Goal: Find specific page/section: Find specific page/section

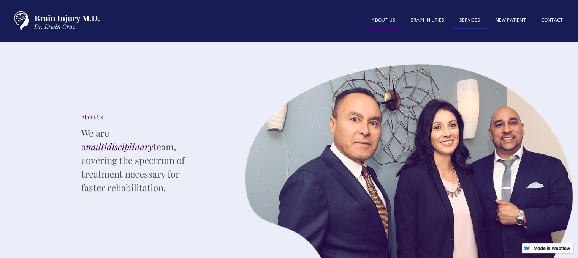
click at [473, 21] on link "SERVICES" at bounding box center [470, 21] width 36 height 16
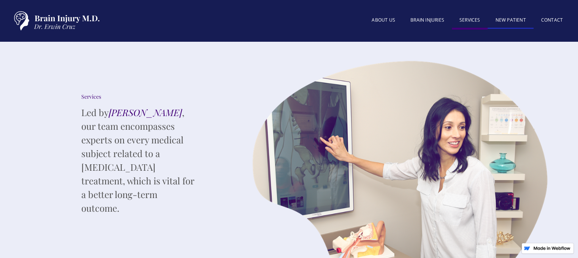
click at [505, 19] on link "New patient" at bounding box center [510, 21] width 46 height 16
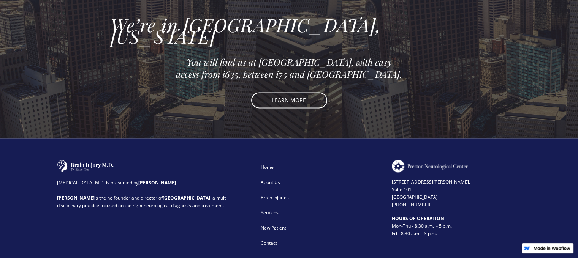
scroll to position [1051, 0]
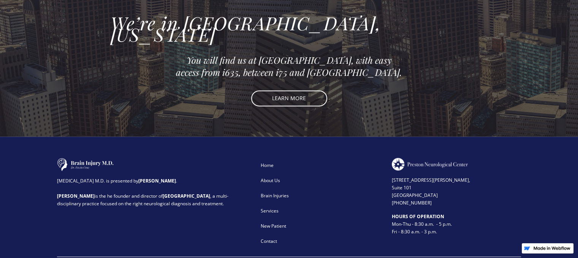
click at [307, 90] on link "LEARN MORE" at bounding box center [289, 98] width 76 height 16
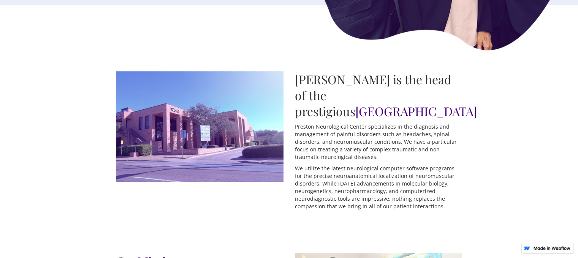
scroll to position [266, 0]
